Goal: Transaction & Acquisition: Purchase product/service

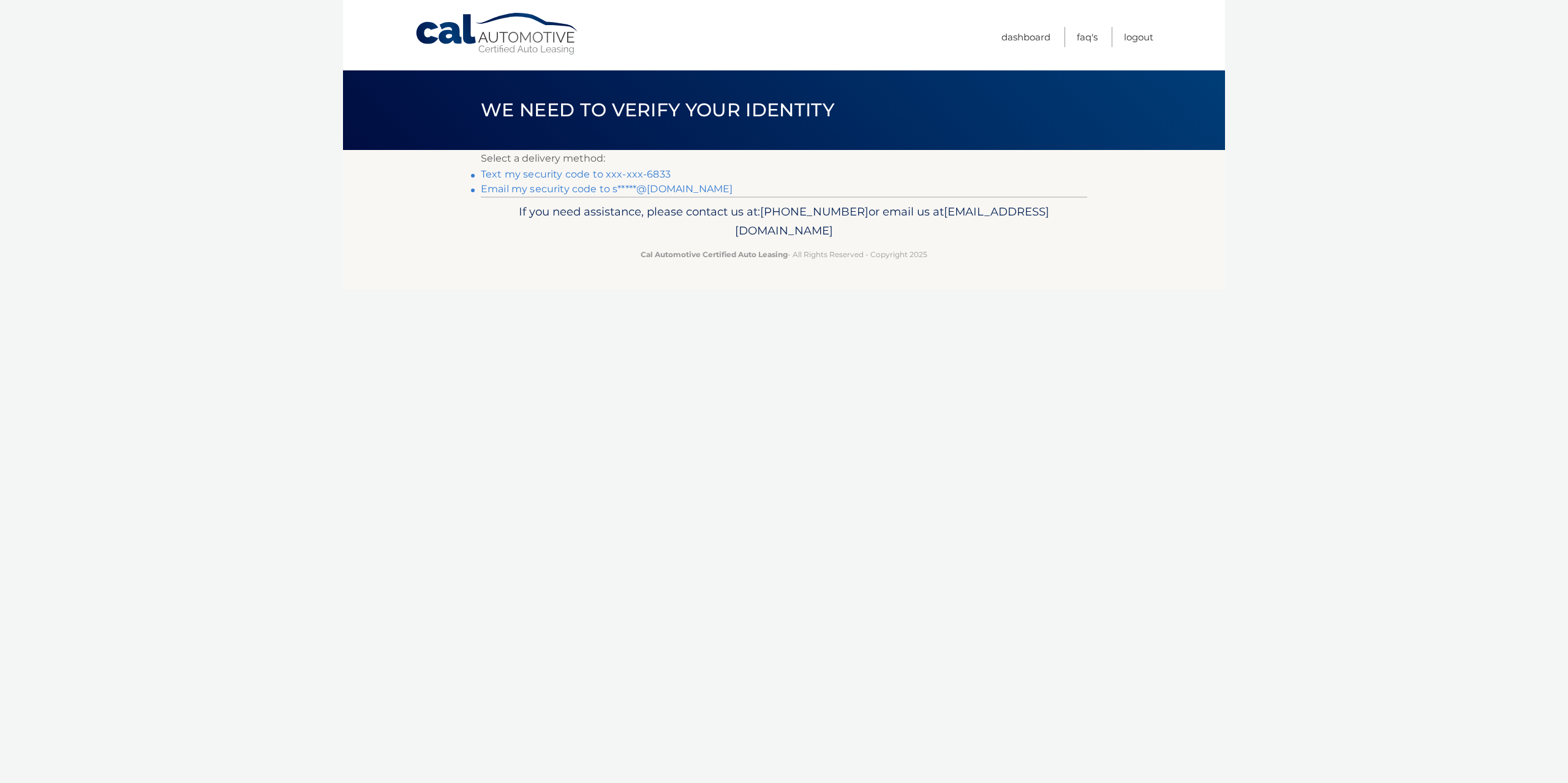
click at [638, 169] on link "Text my security code to xxx-xxx-6833" at bounding box center [576, 174] width 190 height 12
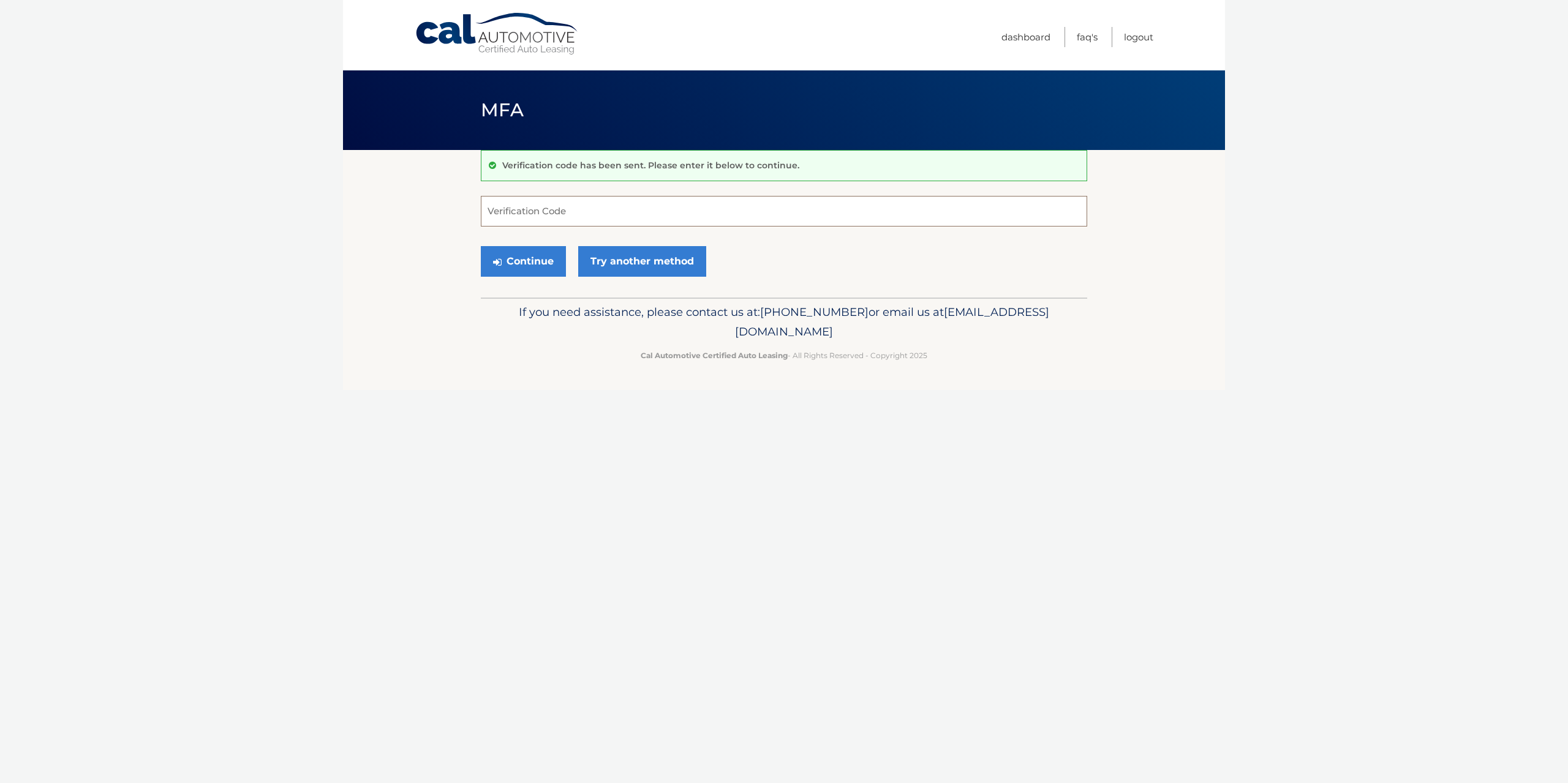
click at [609, 215] on input "Verification Code" at bounding box center [784, 211] width 606 height 31
type input "524714"
click at [481, 246] on button "Continue" at bounding box center [523, 261] width 85 height 31
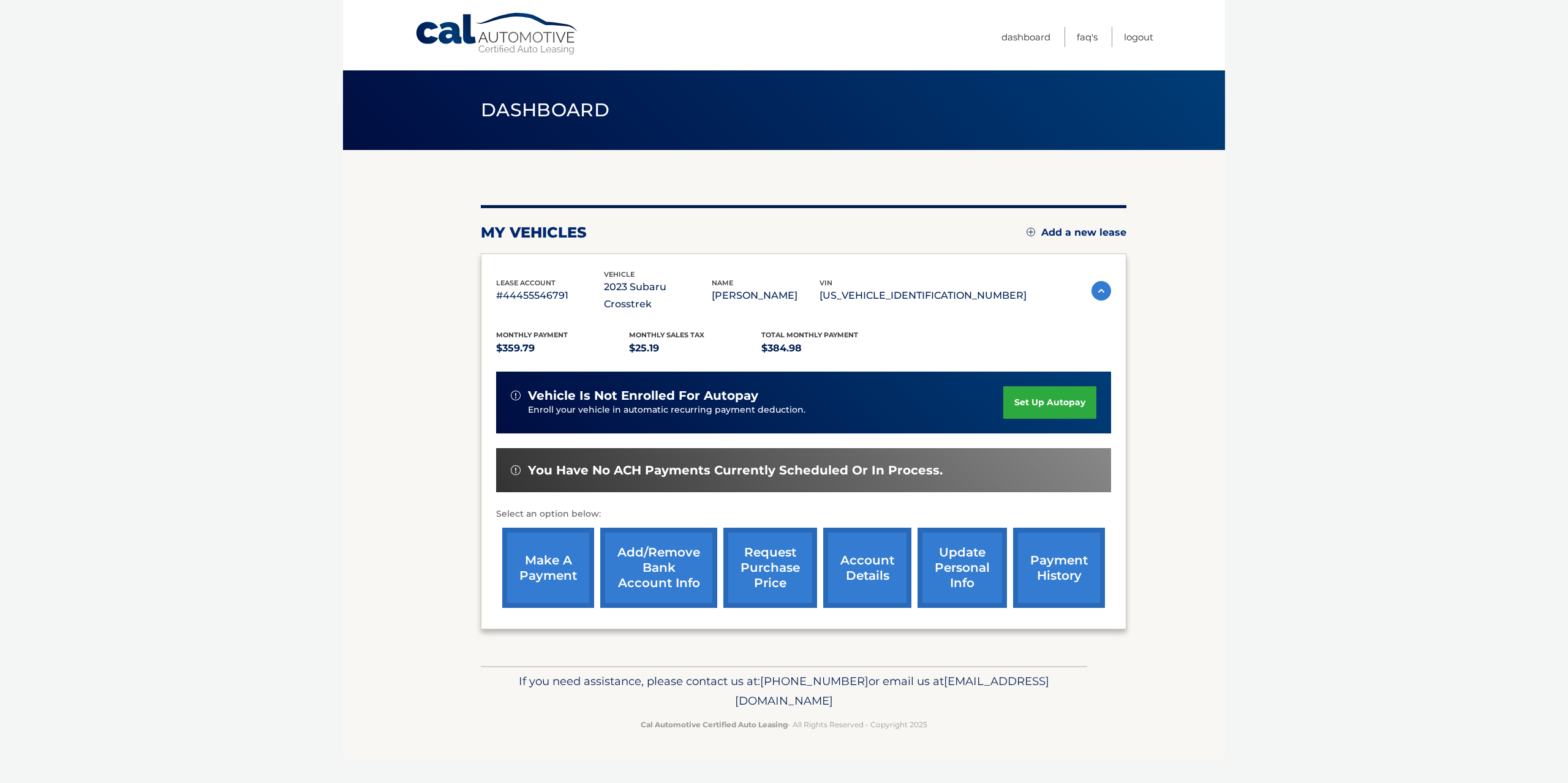
click at [546, 538] on link "make a payment" at bounding box center [548, 567] width 92 height 80
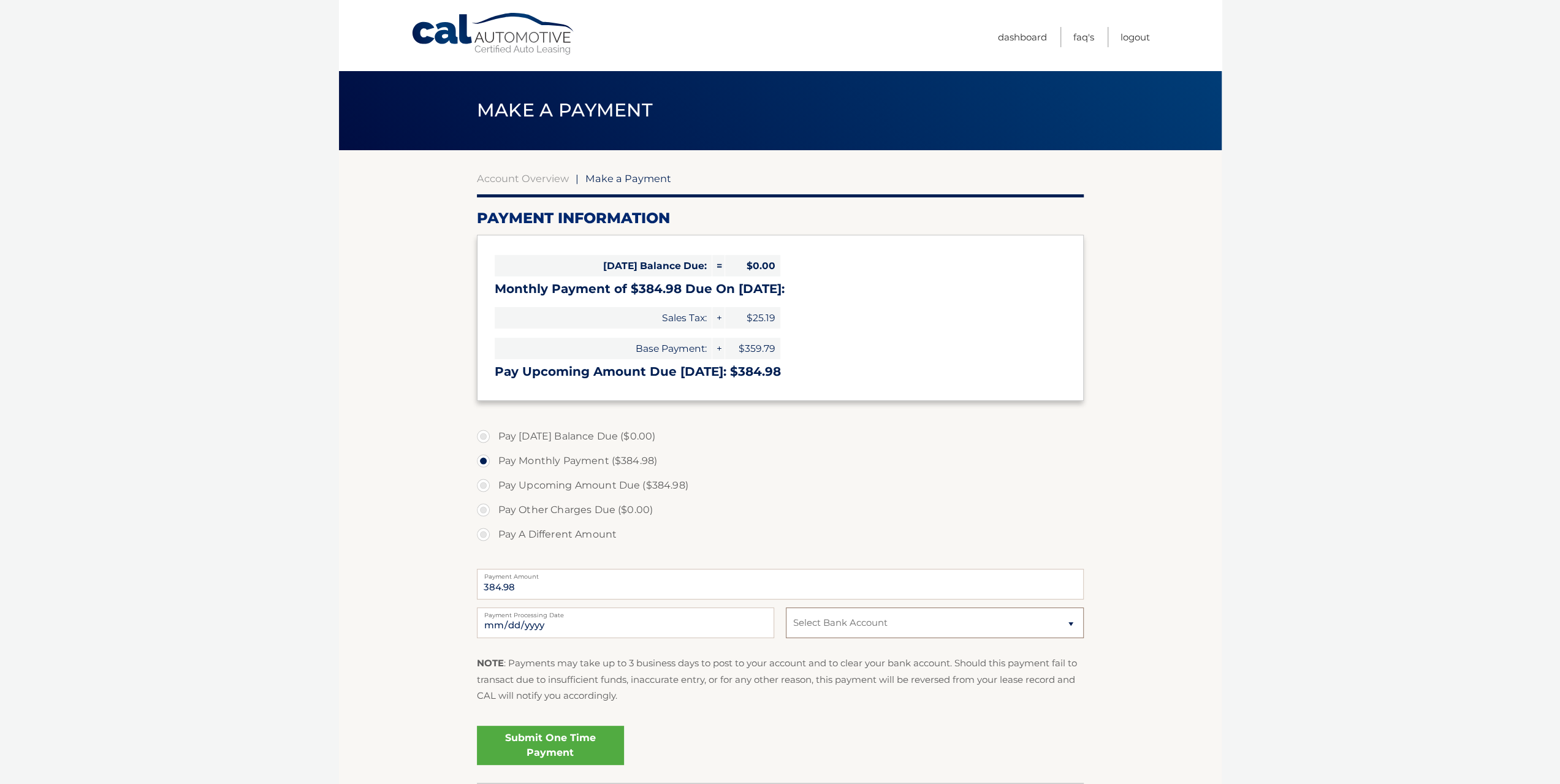
click at [948, 627] on select "Select Bank Account ANDREA LOWE JPMORGAN CHASE BANK, NA *****7277 Checking JPMO…" at bounding box center [934, 622] width 298 height 31
select select "MDY0ZTAxODMtYTE0MS00MTk3LWE5NTAtZmNmMjNhNjBjM2Yz"
click at [786, 607] on select "Select Bank Account ANDREA LOWE JPMORGAN CHASE BANK, NA *****7277 Checking JPMO…" at bounding box center [934, 622] width 298 height 31
click at [589, 740] on link "Submit One Time Payment" at bounding box center [551, 745] width 147 height 39
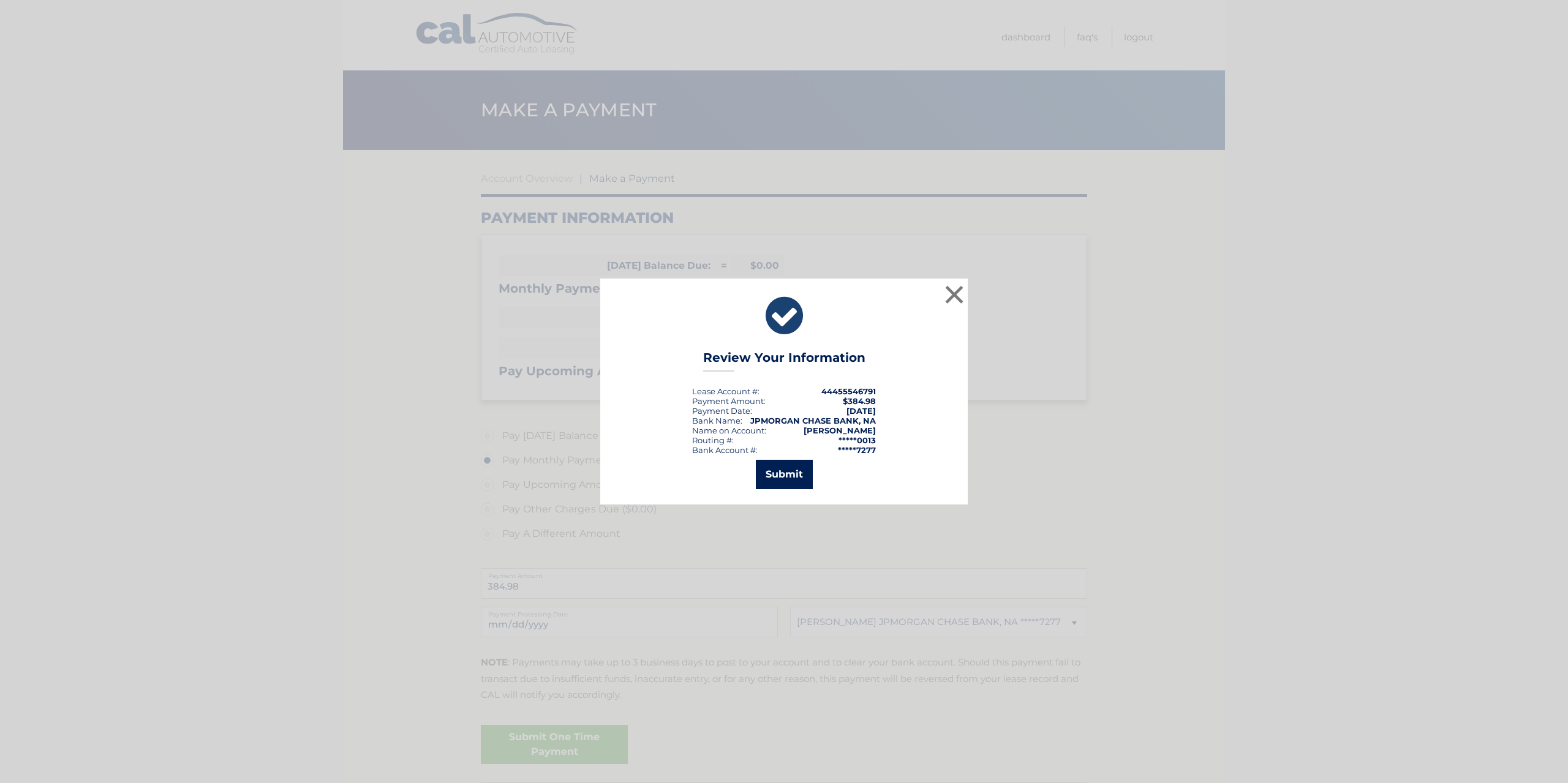
click at [779, 478] on button "Submit" at bounding box center [784, 474] width 57 height 29
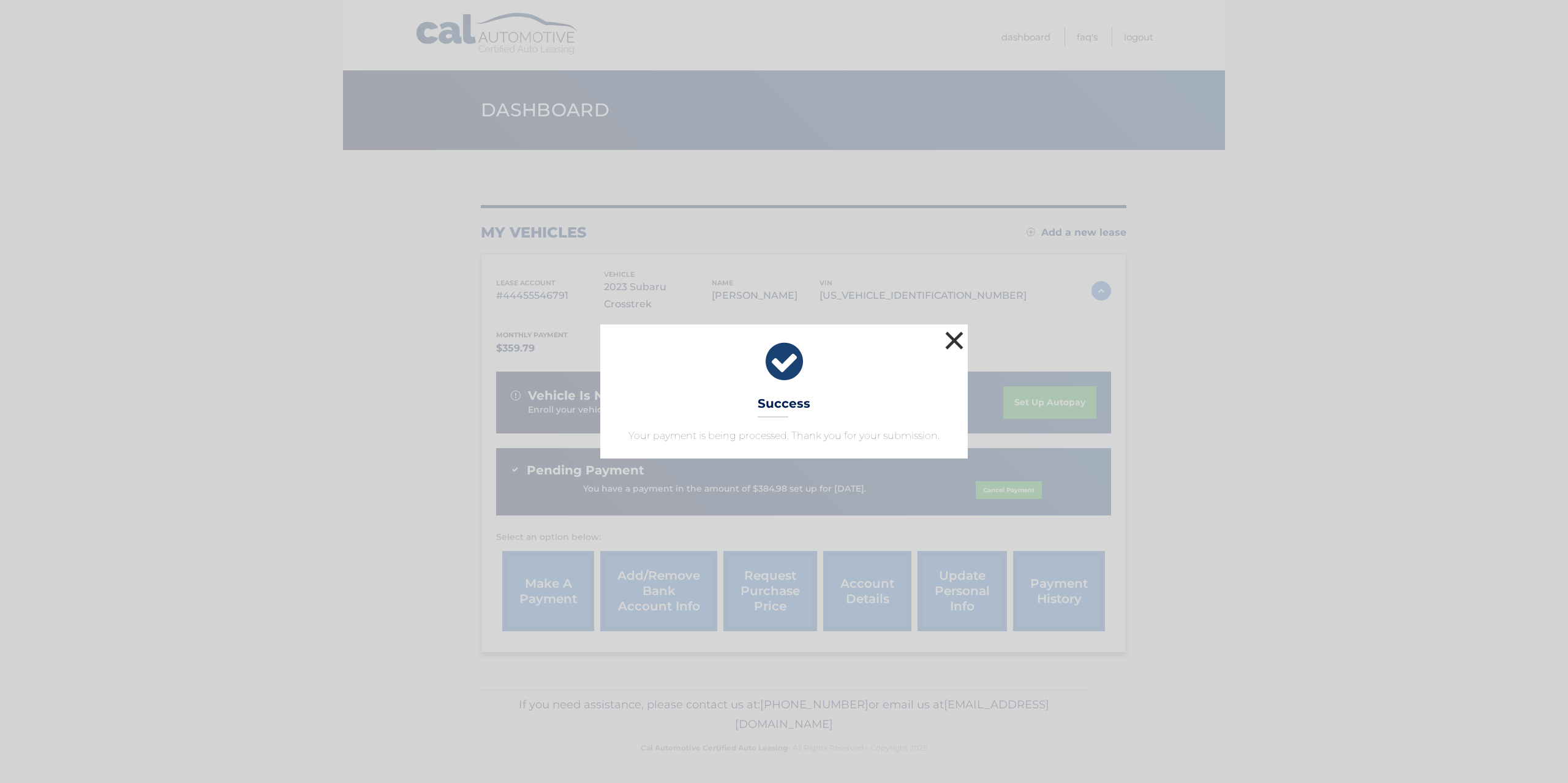
click at [964, 341] on button "×" at bounding box center [954, 340] width 24 height 24
